Goal: Task Accomplishment & Management: Manage account settings

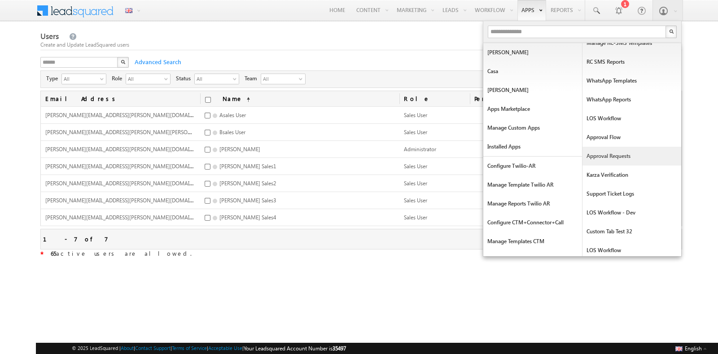
scroll to position [258, 0]
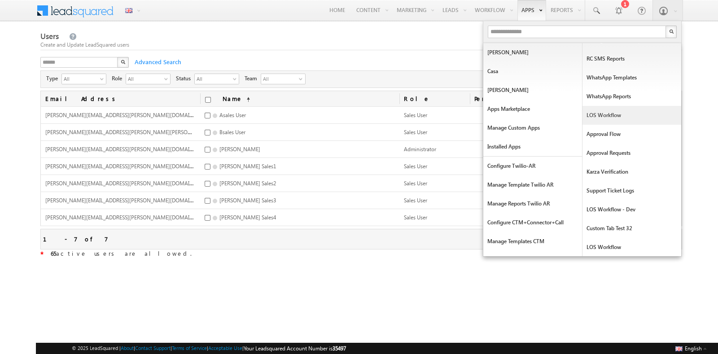
click at [607, 116] on link "LOS Workflow" at bounding box center [632, 115] width 99 height 19
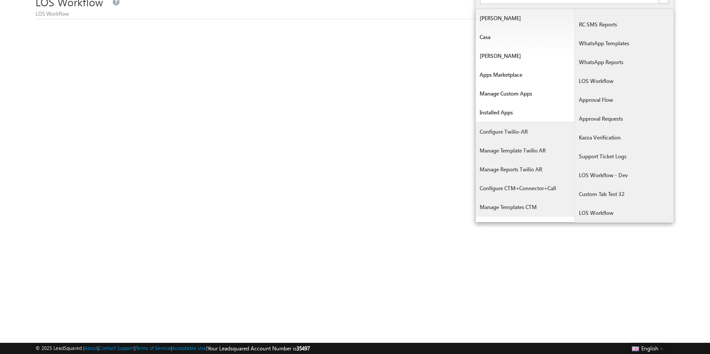
scroll to position [51, 0]
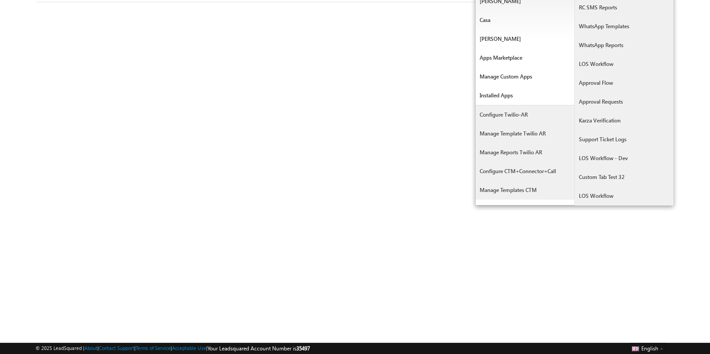
click at [592, 198] on link "LOS Workflow" at bounding box center [624, 196] width 99 height 19
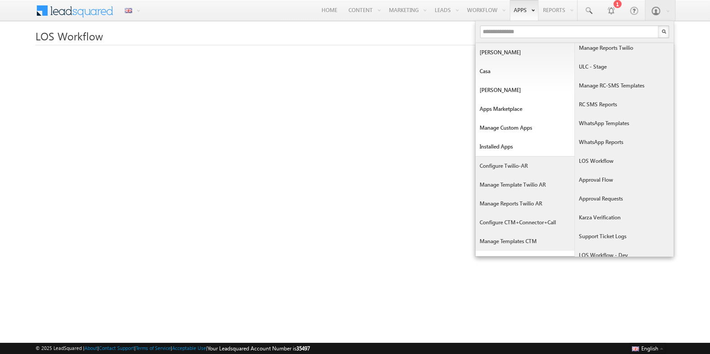
scroll to position [258, 0]
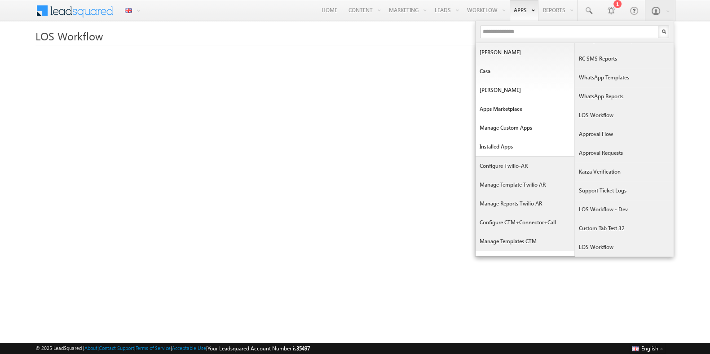
click at [600, 136] on link "Approval Flow" at bounding box center [624, 134] width 99 height 19
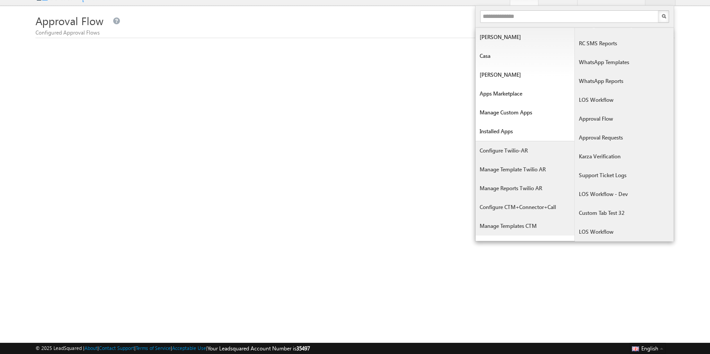
scroll to position [16, 0]
click at [603, 233] on link "LOS Workflow" at bounding box center [624, 231] width 99 height 19
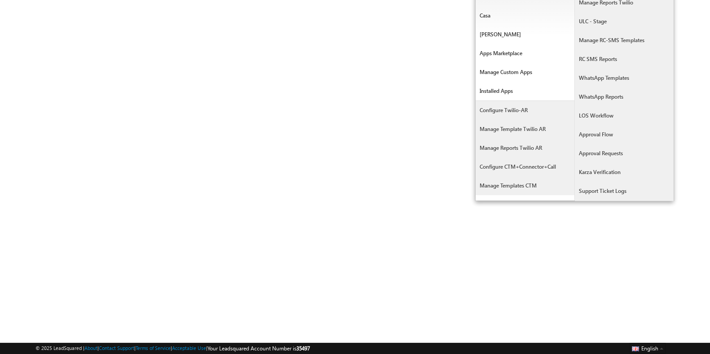
scroll to position [258, 0]
click at [588, 82] on link "Approval Flow" at bounding box center [624, 78] width 99 height 19
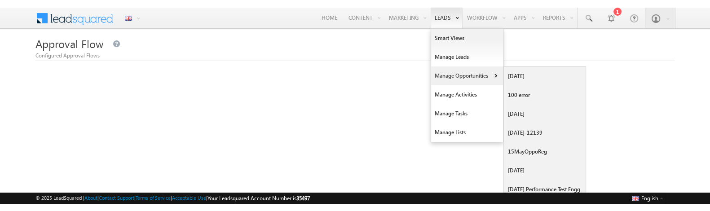
scroll to position [56, 0]
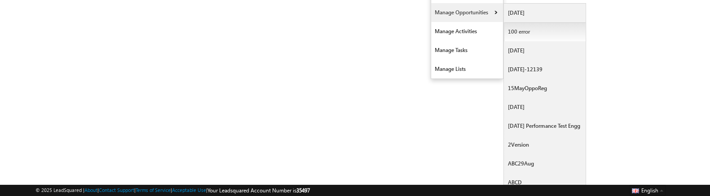
click at [521, 35] on link "100 error" at bounding box center [545, 31] width 82 height 19
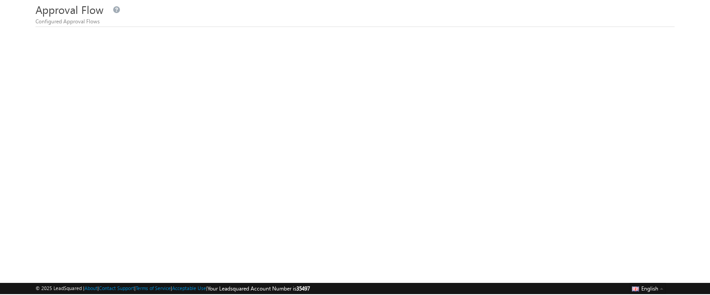
scroll to position [27, 0]
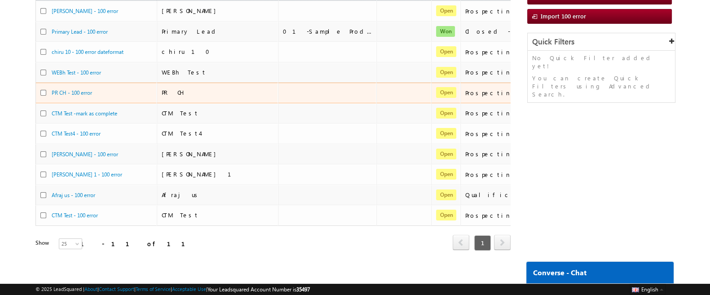
scroll to position [117, 0]
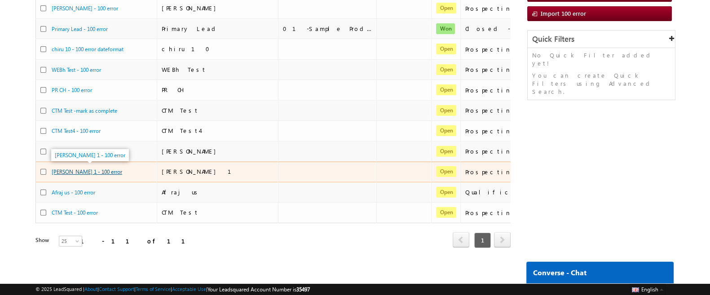
click at [96, 168] on link "[PERSON_NAME] 1 - 100 error" at bounding box center [87, 171] width 70 height 7
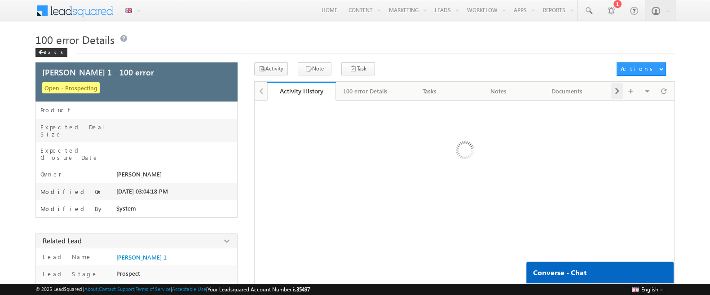
click at [616, 94] on span at bounding box center [616, 91] width 5 height 16
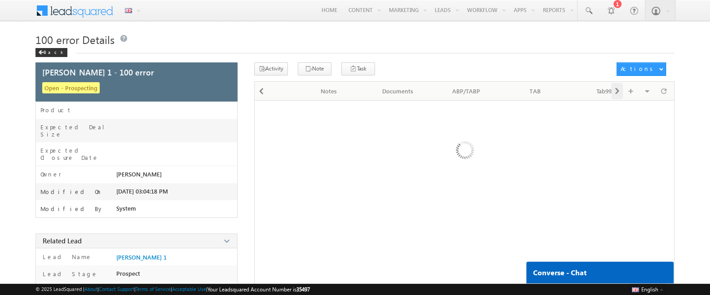
click at [616, 94] on span at bounding box center [616, 91] width 5 height 16
click at [424, 95] on div "ABP/TABP" at bounding box center [429, 91] width 53 height 11
click at [616, 93] on span at bounding box center [616, 91] width 5 height 16
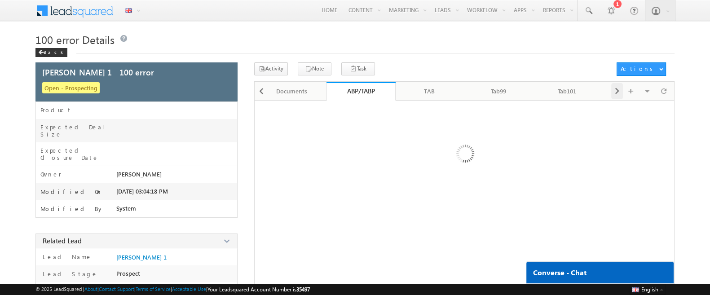
click at [616, 93] on span at bounding box center [616, 91] width 5 height 16
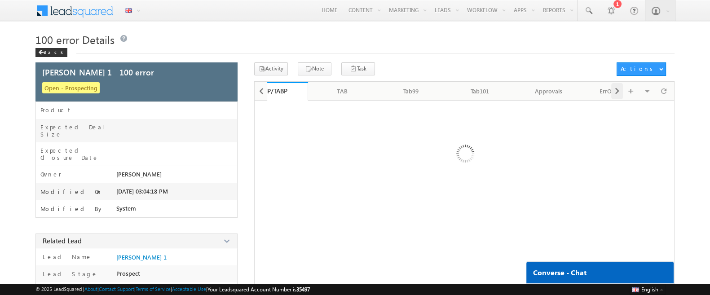
click at [616, 93] on span at bounding box center [616, 91] width 5 height 16
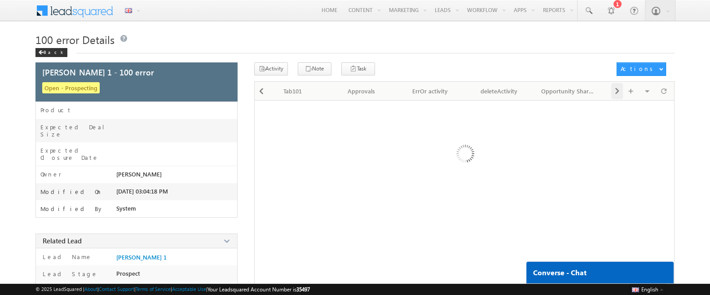
click at [616, 93] on span at bounding box center [616, 91] width 5 height 16
click at [571, 90] on div "DateFormat" at bounding box center [567, 91] width 53 height 11
click at [623, 91] on div at bounding box center [631, 91] width 17 height 16
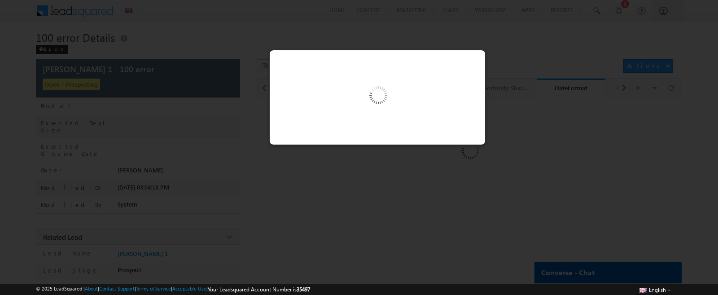
click at [504, 108] on div at bounding box center [359, 147] width 718 height 295
click at [532, 102] on div at bounding box center [359, 147] width 718 height 295
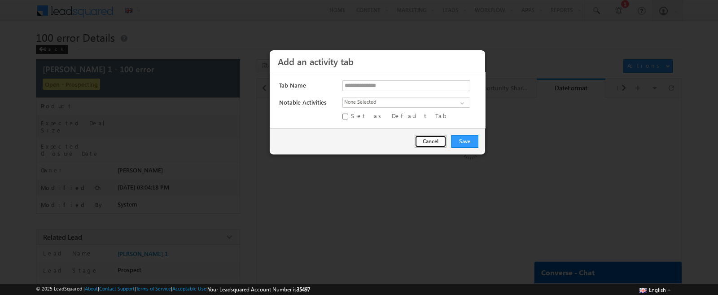
click at [431, 142] on button "Cancel" at bounding box center [431, 141] width 32 height 13
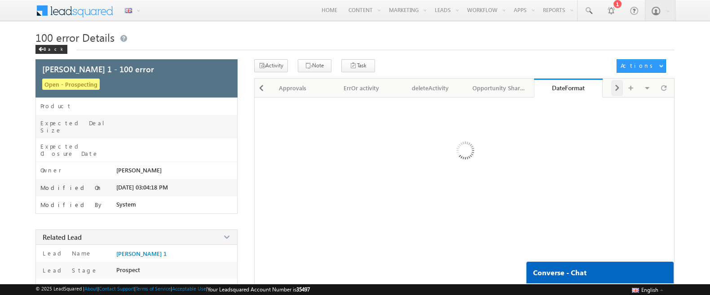
click at [616, 85] on span at bounding box center [616, 88] width 5 height 16
click at [616, 85] on div "Visible Tabs Activity History Default 100 error Details Default Tasks Default N…" at bounding box center [641, 88] width 61 height 18
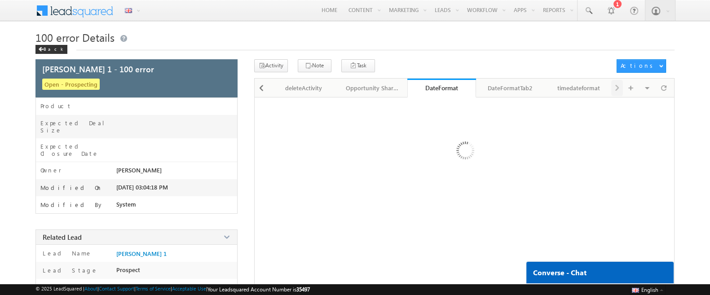
click at [616, 85] on div "Visible Tabs Activity History Default 100 error Details Default Tasks Default N…" at bounding box center [641, 88] width 61 height 18
click at [575, 88] on div "timedateformat" at bounding box center [578, 88] width 53 height 11
click at [261, 88] on span at bounding box center [261, 88] width 5 height 16
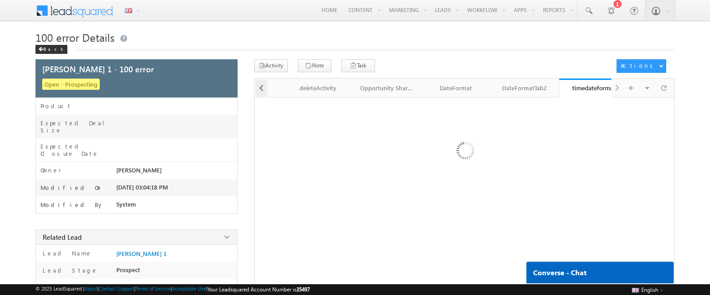
click at [261, 88] on span at bounding box center [261, 88] width 5 height 16
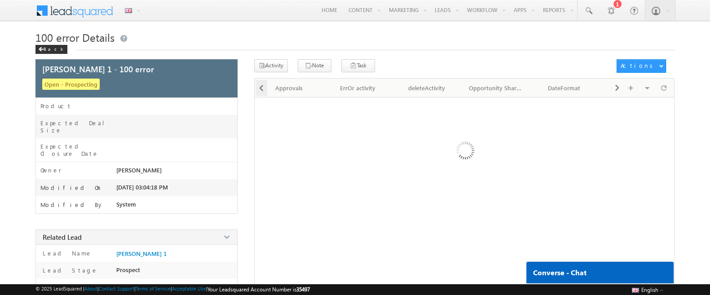
click at [261, 88] on span at bounding box center [261, 88] width 5 height 16
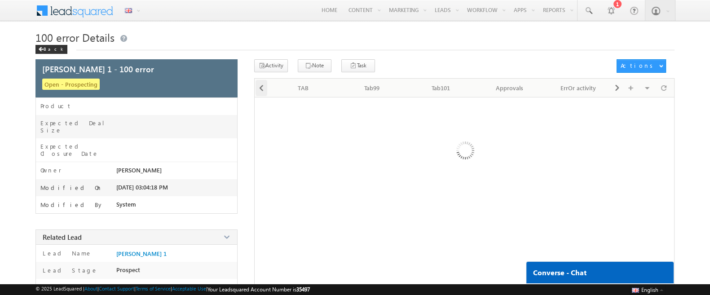
click at [261, 88] on span at bounding box center [261, 88] width 5 height 16
click at [262, 88] on span at bounding box center [261, 88] width 5 height 16
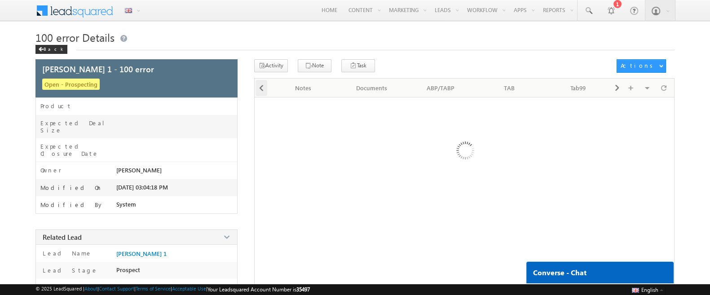
click at [262, 88] on span at bounding box center [261, 88] width 5 height 16
click at [55, 48] on div "Back" at bounding box center [51, 49] width 32 height 9
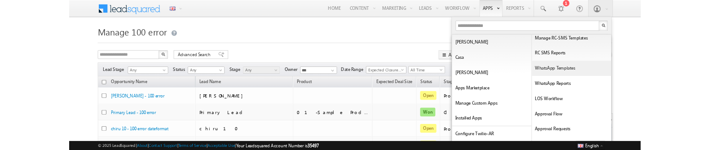
scroll to position [258, 0]
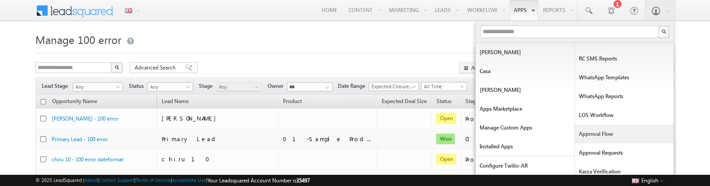
click at [598, 135] on link "Approval Flow" at bounding box center [624, 134] width 99 height 19
